Goal: Register for event/course

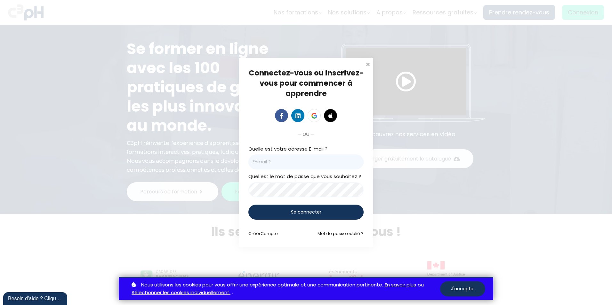
type input "josianne.drolet@et.eurofinsca.com"
click at [378, 92] on div "Connectez-vous ou inscrivez-vous pour commencer à apprendre Connectez-vous pour…" at bounding box center [306, 152] width 612 height 305
click at [225, 42] on div "Connectez-vous ou inscrivez-vous pour commencer à apprendre Connectez-vous pour…" at bounding box center [306, 152] width 612 height 305
type input "[PERSON_NAME][EMAIL_ADDRESS][DOMAIN_NAME]"
click at [397, 84] on div "Connectez-vous ou inscrivez-vous pour commencer à apprendre Connectez-vous pour…" at bounding box center [306, 152] width 612 height 305
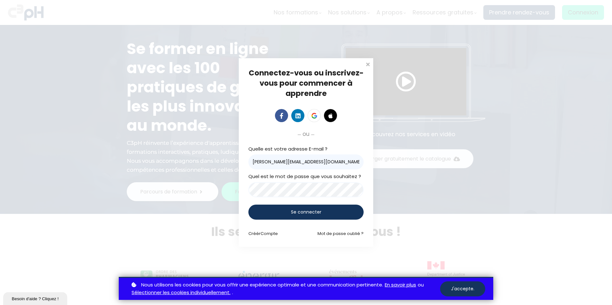
click at [397, 84] on div "Connectez-vous ou inscrivez-vous pour commencer à apprendre Connectez-vous pour…" at bounding box center [306, 152] width 612 height 305
click at [496, 118] on div "Connectez-vous ou inscrivez-vous pour commencer à apprendre Connectez-vous pour…" at bounding box center [306, 152] width 612 height 305
click at [468, 101] on div "Connectez-vous ou inscrivez-vous pour commencer à apprendre Connectez-vous pour…" at bounding box center [306, 152] width 612 height 305
click at [420, 98] on div "Connectez-vous ou inscrivez-vous pour commencer à apprendre Connectez-vous pour…" at bounding box center [306, 152] width 612 height 305
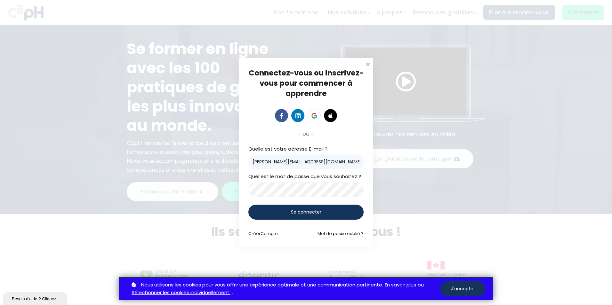
click at [393, 90] on div "Connectez-vous ou inscrivez-vous pour commencer à apprendre Connectez-vous pour…" at bounding box center [306, 152] width 612 height 305
click at [359, 219] on form "Quelle est votre adresse E-mail ? josianne.drolet@et.eurofinsca.com Quel est le…" at bounding box center [305, 191] width 115 height 92
type input "[PERSON_NAME][EMAIL_ADDRESS][DOMAIN_NAME]"
click at [395, 84] on div "Connectez-vous ou inscrivez-vous pour commencer à apprendre Connectez-vous pour…" at bounding box center [306, 152] width 612 height 305
click at [482, 84] on div "Connectez-vous ou inscrivez-vous pour commencer à apprendre Connectez-vous pour…" at bounding box center [306, 152] width 612 height 305
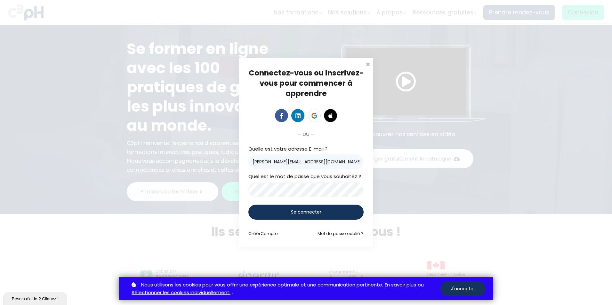
click at [568, 36] on div "Connectez-vous ou inscrivez-vous pour commencer à apprendre Connectez-vous pour…" at bounding box center [306, 152] width 612 height 305
click at [424, 145] on div "Connectez-vous ou inscrivez-vous pour commencer à apprendre Connectez-vous pour…" at bounding box center [306, 152] width 612 height 305
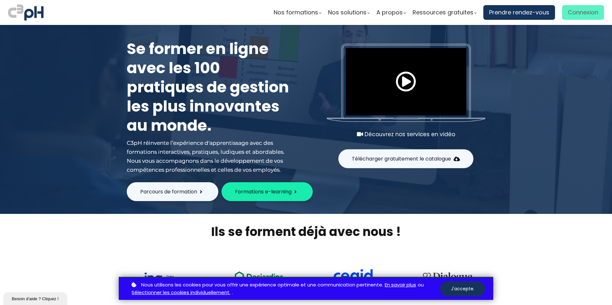
type input "[PERSON_NAME][EMAIL_ADDRESS][DOMAIN_NAME]"
click at [588, 12] on span "Connexion" at bounding box center [583, 13] width 30 height 10
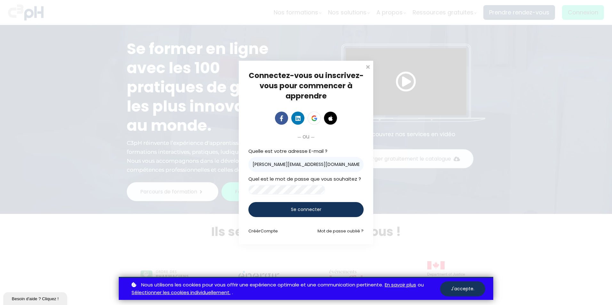
click at [320, 211] on span "Se connecter" at bounding box center [306, 209] width 30 height 7
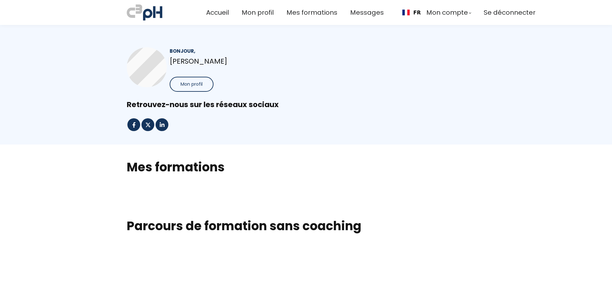
click at [201, 88] on button "Mon profil" at bounding box center [192, 84] width 44 height 15
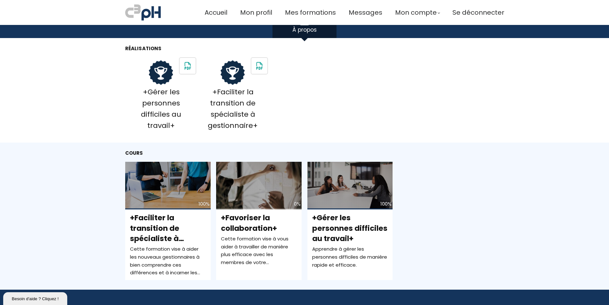
scroll to position [160, 0]
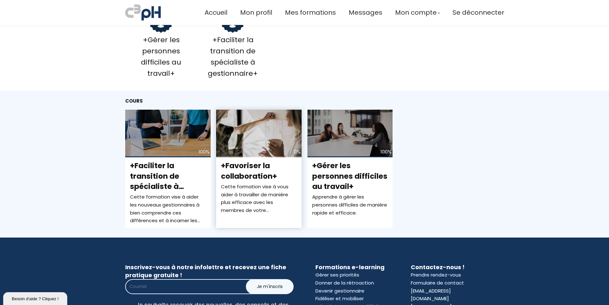
click at [249, 165] on span "+Favoriser la collaboration+" at bounding box center [249, 171] width 56 height 20
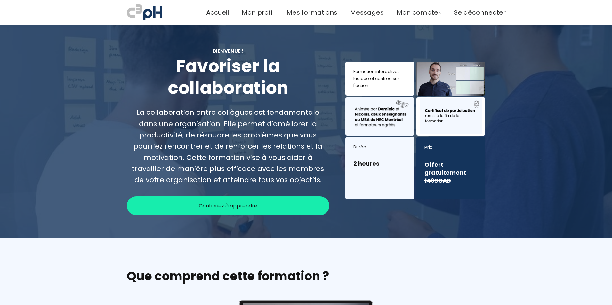
click at [384, 167] on h3 "2 heures" at bounding box center [379, 164] width 53 height 8
click at [231, 209] on span "Continuez à apprendre" at bounding box center [228, 206] width 59 height 8
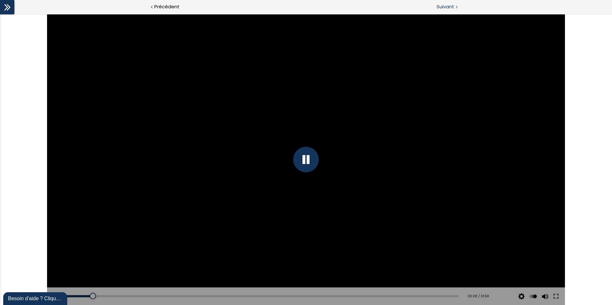
click at [445, 4] on span "Suivant" at bounding box center [445, 7] width 18 height 8
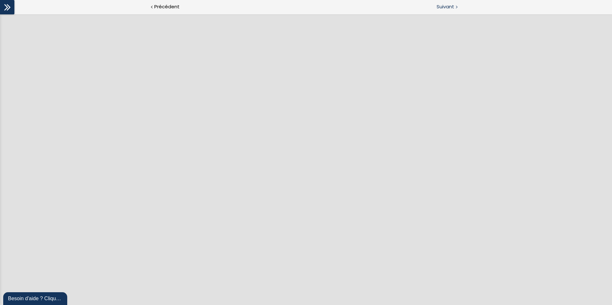
click at [446, 6] on span "Suivant" at bounding box center [445, 7] width 18 height 8
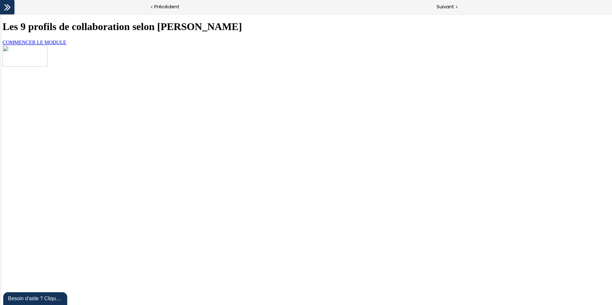
click at [66, 45] on link "COMMENCER LE MODULE" at bounding box center [35, 42] width 64 height 5
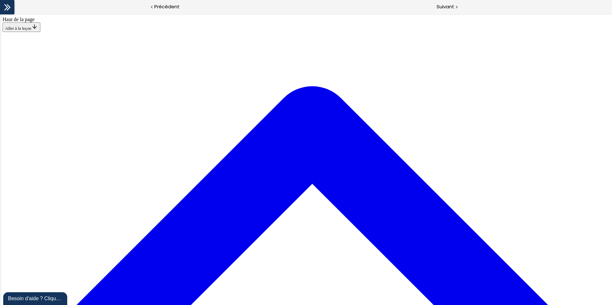
scroll to position [1520, 0]
click at [449, 5] on span "Suivant" at bounding box center [445, 7] width 18 height 8
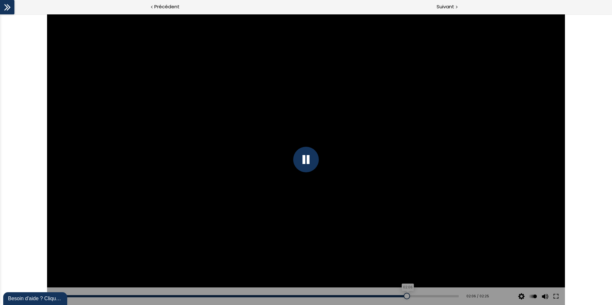
click at [402, 295] on div "02:06" at bounding box center [262, 296] width 392 height 2
click at [445, 6] on span "Suivant" at bounding box center [445, 7] width 18 height 8
click at [310, 160] on div at bounding box center [306, 160] width 26 height 26
click at [329, 159] on div at bounding box center [306, 159] width 518 height 291
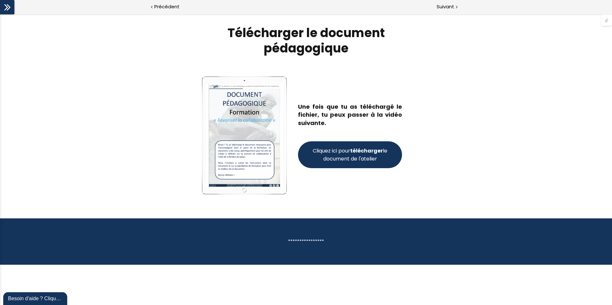
click at [359, 155] on span "Cliquez ici pour télécharger le document de l'atelier" at bounding box center [349, 155] width 77 height 16
click at [445, 7] on span "Suivant" at bounding box center [445, 7] width 18 height 8
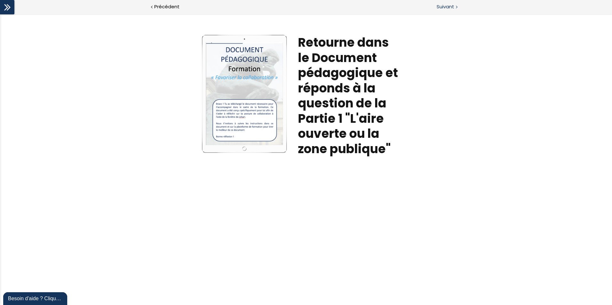
click at [449, 6] on span "Suivant" at bounding box center [445, 7] width 18 height 8
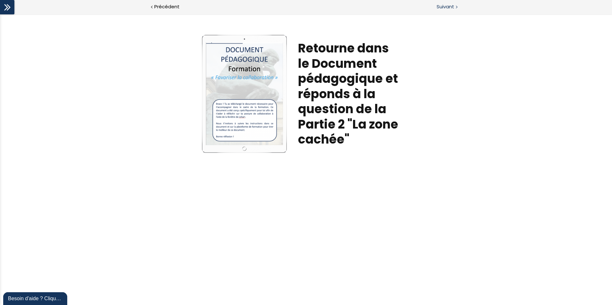
click at [446, 6] on span "Suivant" at bounding box center [445, 7] width 18 height 8
click at [454, 9] on span "Suivant" at bounding box center [445, 7] width 18 height 8
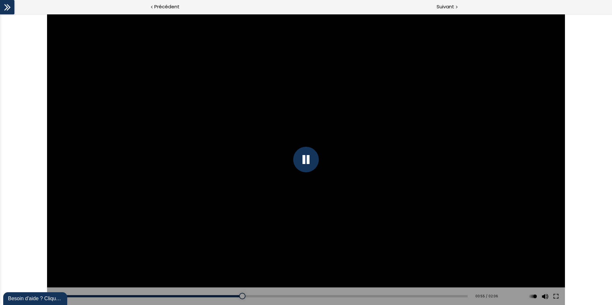
click at [307, 159] on div at bounding box center [306, 160] width 26 height 26
click at [310, 160] on div at bounding box center [306, 159] width 518 height 291
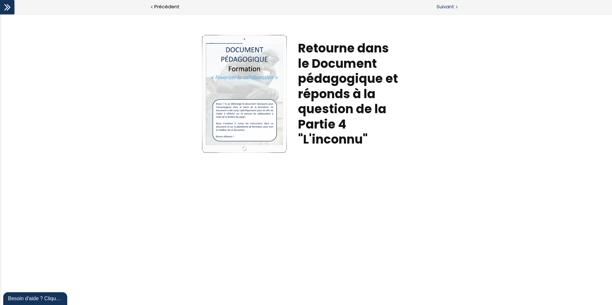
click at [447, 6] on span "Suivant" at bounding box center [445, 7] width 18 height 8
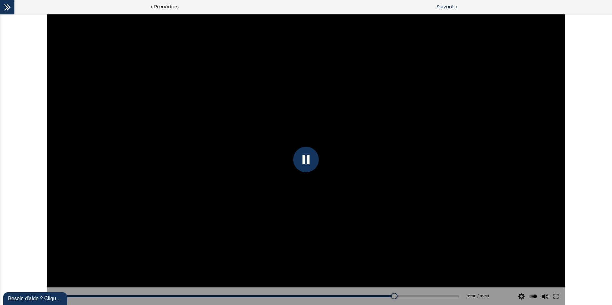
click at [451, 6] on span "Suivant" at bounding box center [445, 7] width 18 height 8
click at [307, 159] on div at bounding box center [306, 160] width 26 height 26
click at [454, 9] on span "Suivant" at bounding box center [445, 7] width 18 height 8
click at [445, 7] on span "Suivant" at bounding box center [445, 7] width 18 height 8
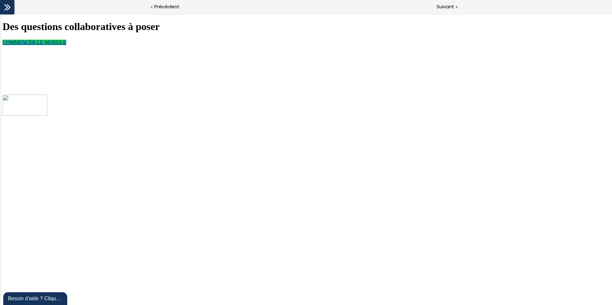
click at [66, 45] on span "COMMENCER LE MODULE" at bounding box center [35, 42] width 64 height 5
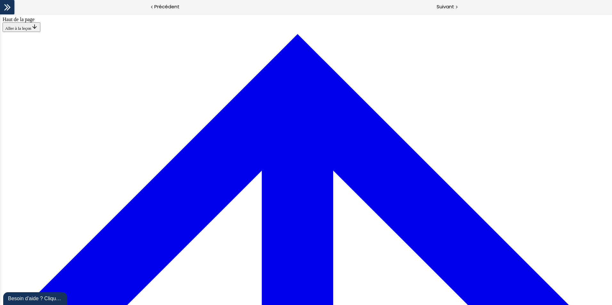
scroll to position [438, 0]
click at [450, 6] on span "Suivant" at bounding box center [445, 7] width 18 height 8
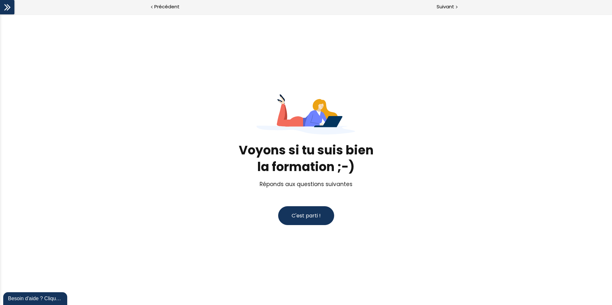
click at [312, 216] on span "C'est parti !" at bounding box center [305, 215] width 29 height 7
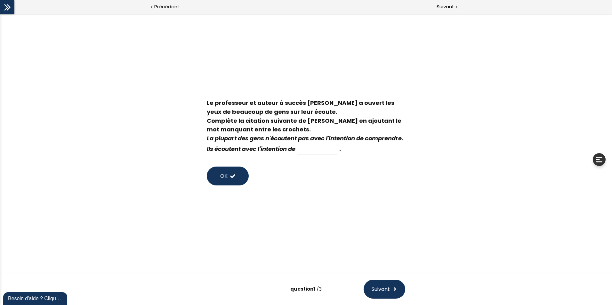
click at [337, 151] on input at bounding box center [317, 149] width 40 height 11
type input "parler"
click at [232, 177] on span at bounding box center [232, 176] width 5 height 5
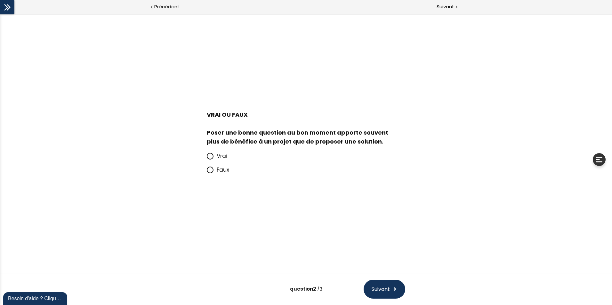
click at [211, 158] on icon at bounding box center [209, 156] width 5 height 5
click at [207, 158] on input "Vrai" at bounding box center [207, 158] width 0 height 0
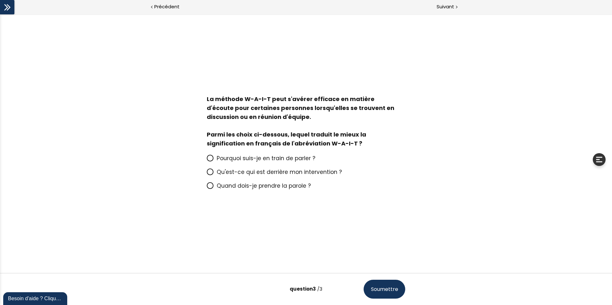
click at [210, 184] on icon at bounding box center [209, 185] width 5 height 5
click at [207, 188] on input "Quand dois-je prendre la parole ?" at bounding box center [207, 188] width 0 height 0
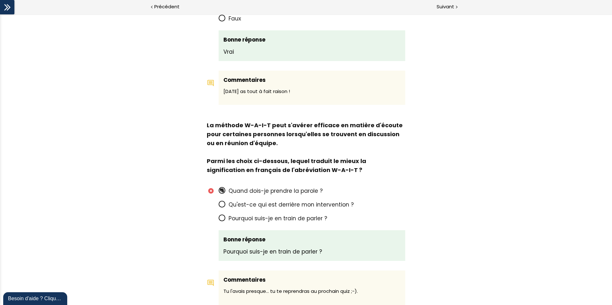
scroll to position [505, 0]
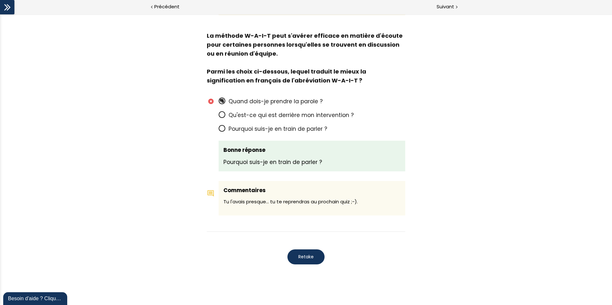
click at [303, 254] on span "Retake" at bounding box center [305, 257] width 15 height 7
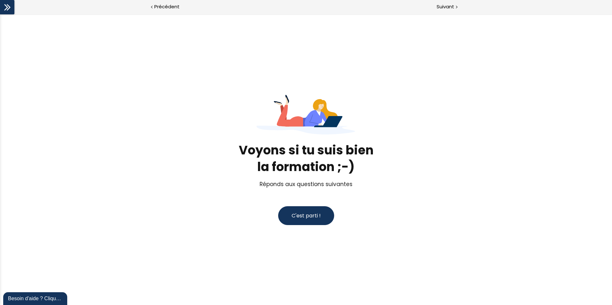
scroll to position [0, 0]
click at [302, 216] on span "C'est parti !" at bounding box center [305, 215] width 29 height 7
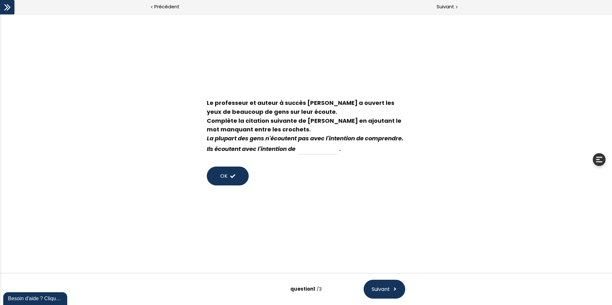
click at [337, 149] on input at bounding box center [317, 149] width 40 height 11
type input "répondre"
click at [230, 178] on span at bounding box center [232, 176] width 5 height 5
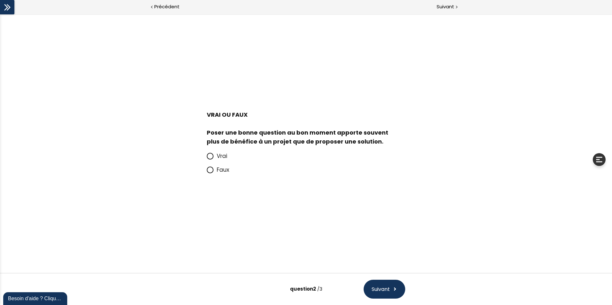
click at [211, 154] on icon at bounding box center [209, 156] width 5 height 5
click at [207, 158] on input "Vrai" at bounding box center [207, 158] width 0 height 0
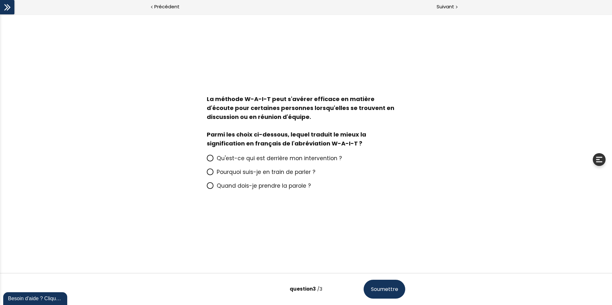
click at [210, 188] on icon at bounding box center [209, 185] width 5 height 5
click at [207, 188] on input "Quand dois-je prendre la parole ?" at bounding box center [207, 188] width 0 height 0
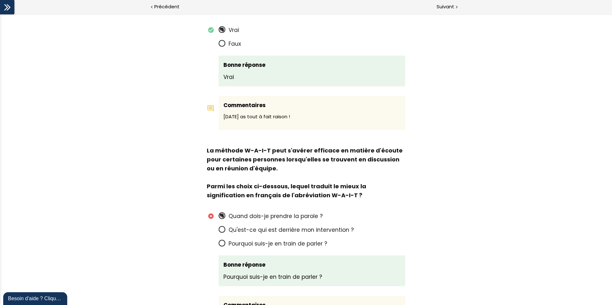
scroll to position [200, 0]
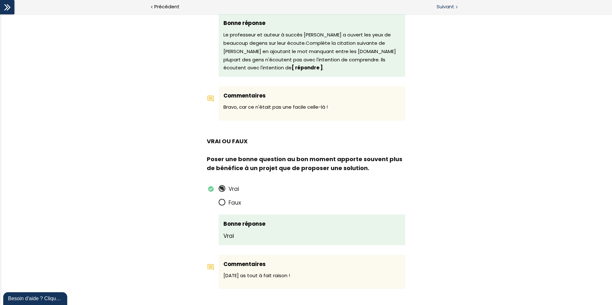
click at [444, 7] on span "Suivant" at bounding box center [445, 7] width 18 height 8
click at [9, 7] on icon at bounding box center [9, 7] width 4 height 6
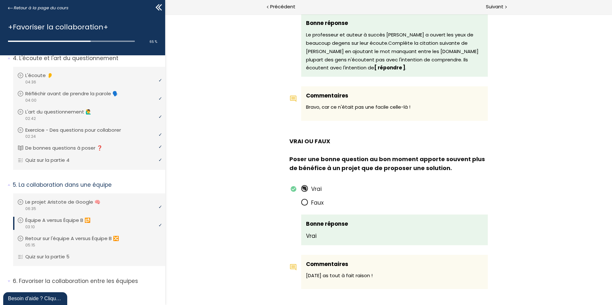
scroll to position [432, 0]
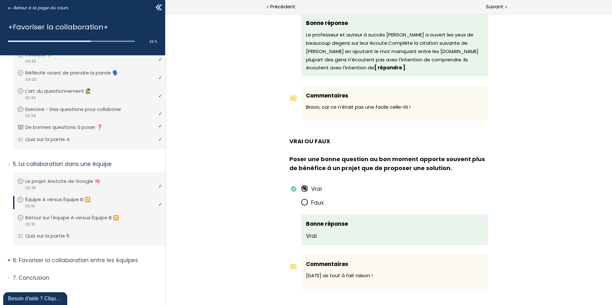
click at [10, 261] on span "6. Favoriser la collaboration entre les équipes" at bounding box center [86, 263] width 157 height 13
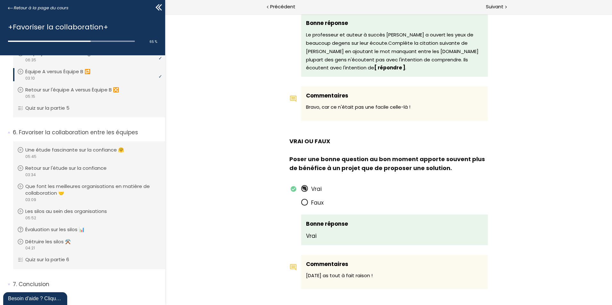
scroll to position [567, 0]
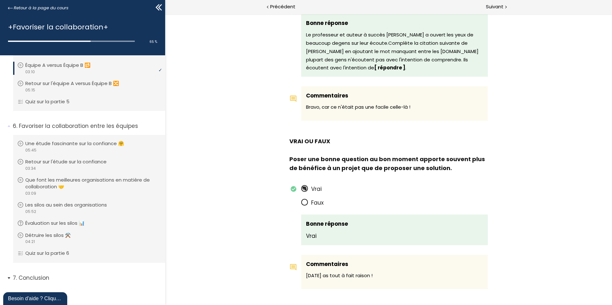
click at [8, 277] on span "7. Conclusion" at bounding box center [86, 280] width 157 height 13
click at [10, 276] on span "7. Conclusion" at bounding box center [86, 280] width 157 height 13
click at [8, 277] on span "7. Conclusion" at bounding box center [86, 280] width 157 height 13
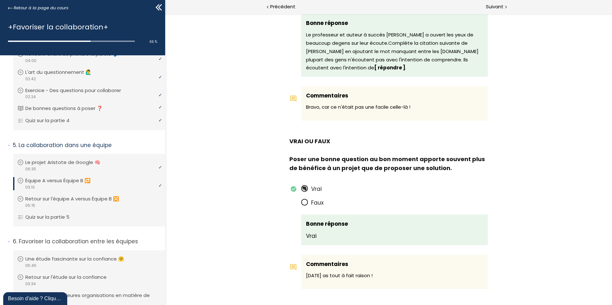
scroll to position [427, 0]
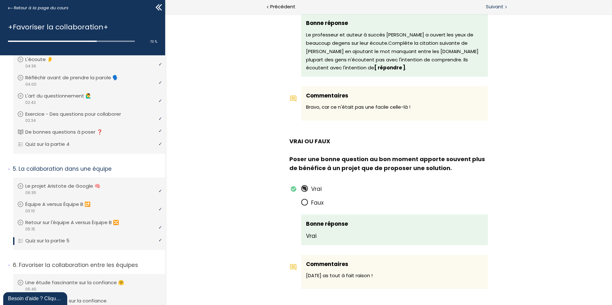
click at [490, 5] on span "Suivant" at bounding box center [495, 7] width 18 height 8
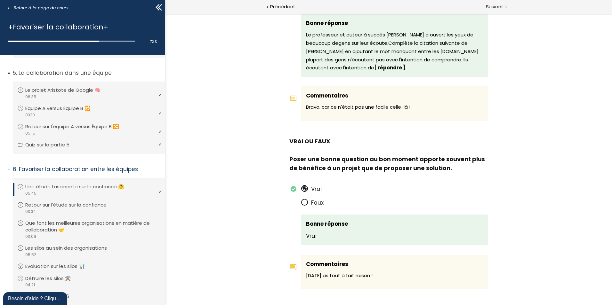
scroll to position [555, 0]
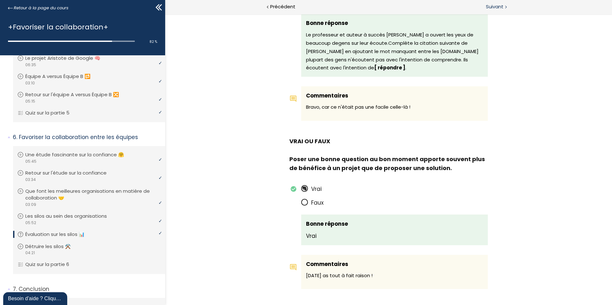
click at [500, 6] on span "Suivant" at bounding box center [495, 7] width 18 height 8
click at [501, 8] on span "Suivant" at bounding box center [495, 7] width 18 height 8
click at [493, 6] on span "Suivant" at bounding box center [495, 7] width 18 height 8
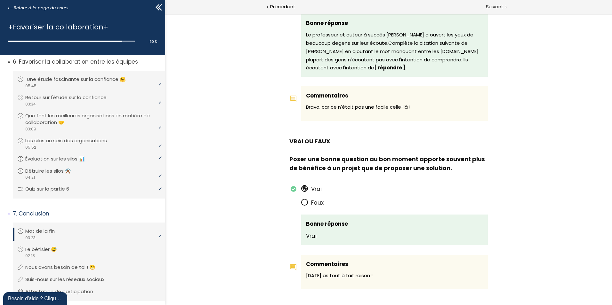
scroll to position [651, 0]
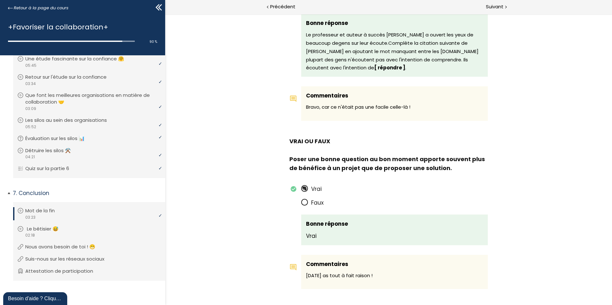
click at [48, 230] on p "Le bêtisier 😅" at bounding box center [47, 229] width 41 height 7
click at [56, 245] on p "Nous avons besoin de toi ! 😁" at bounding box center [67, 246] width 80 height 7
click at [62, 259] on p "Suis-nous sur les réseaux sociaux" at bounding box center [71, 259] width 89 height 7
click at [62, 270] on p "Attestation de participation" at bounding box center [65, 271] width 77 height 7
